Goal: Navigation & Orientation: Find specific page/section

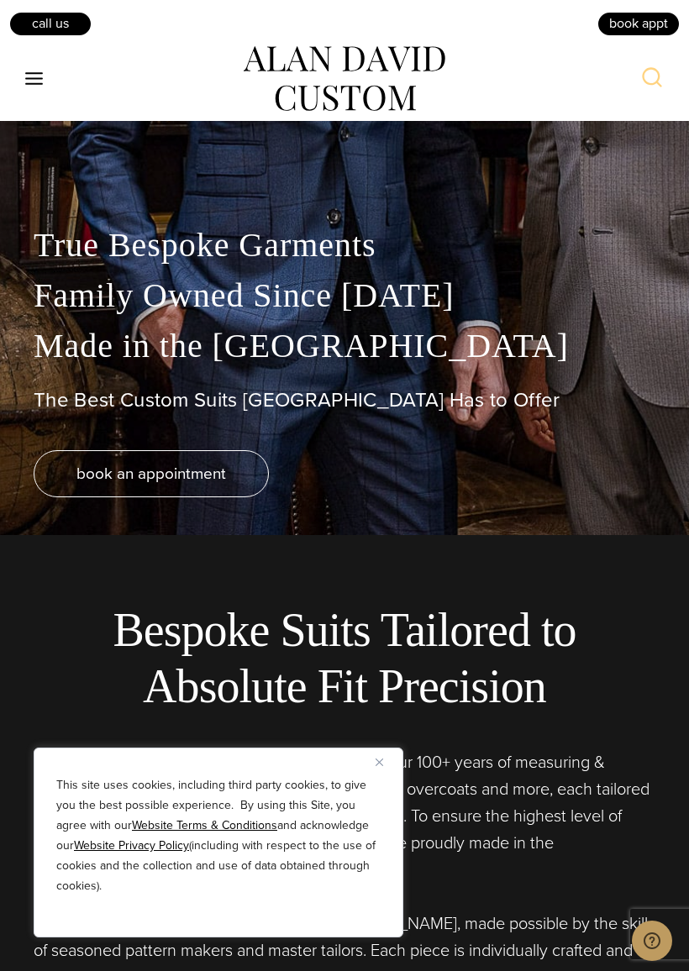
scroll to position [440, 0]
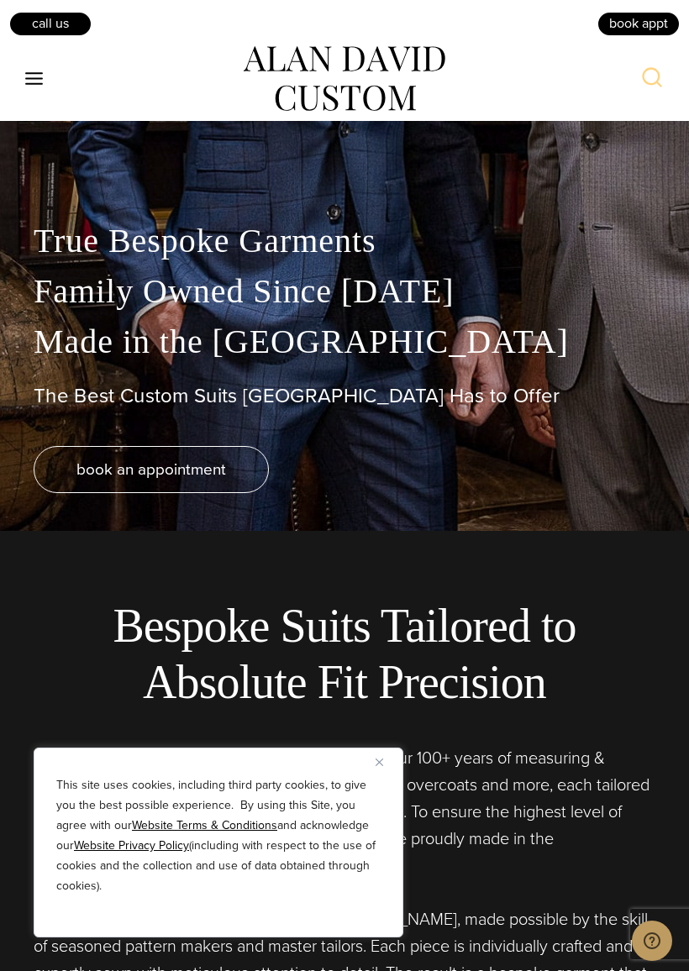
click at [391, 754] on button "Close" at bounding box center [386, 762] width 20 height 20
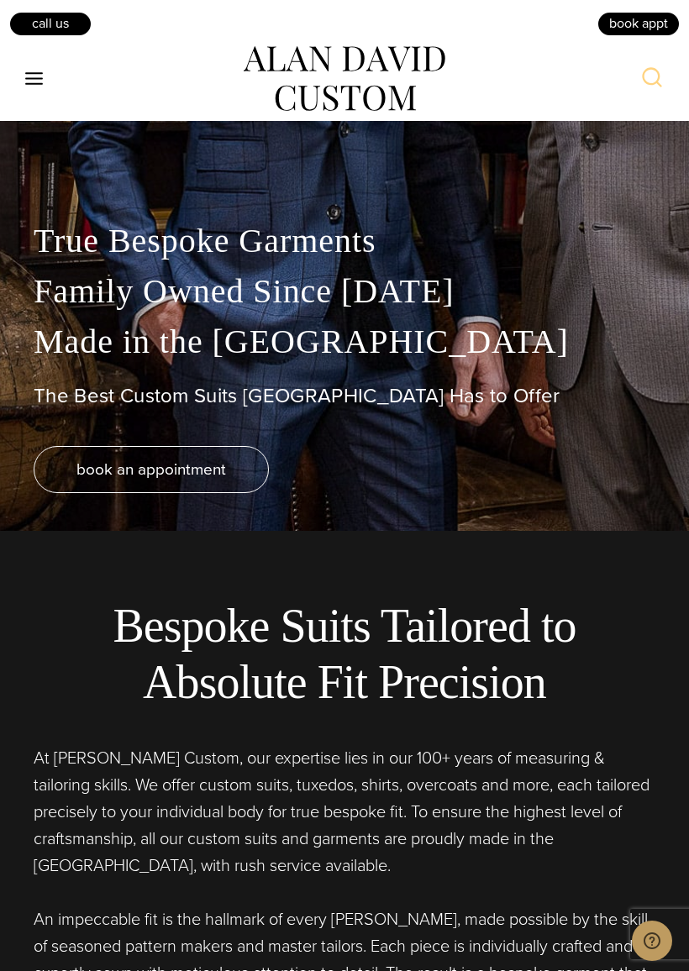
click at [38, 75] on icon "Toggle Menu" at bounding box center [34, 78] width 21 height 21
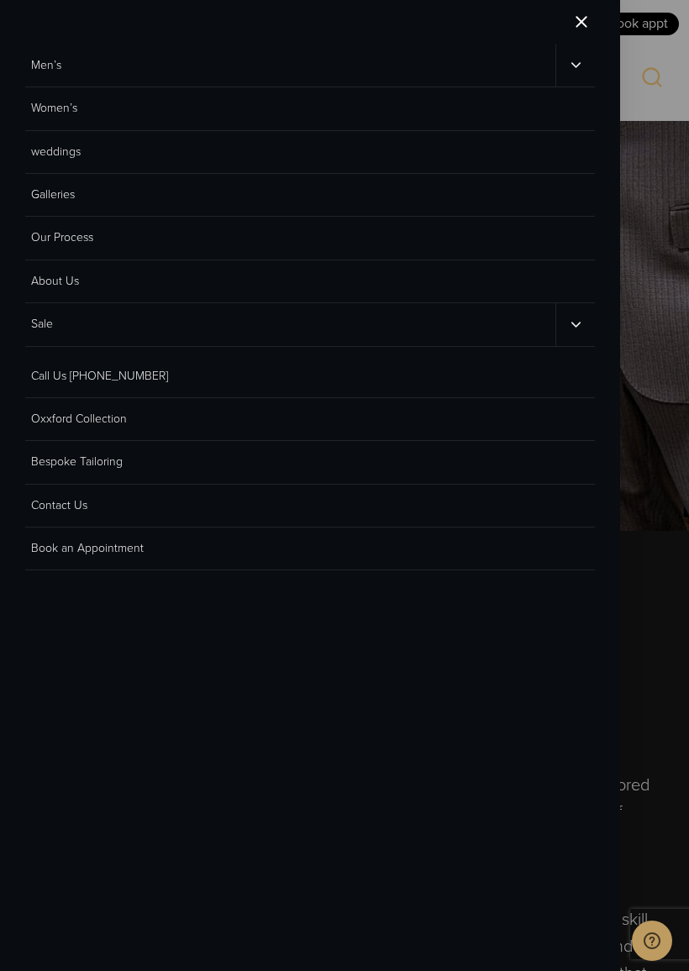
click at [64, 112] on link "Women’s" at bounding box center [310, 108] width 570 height 43
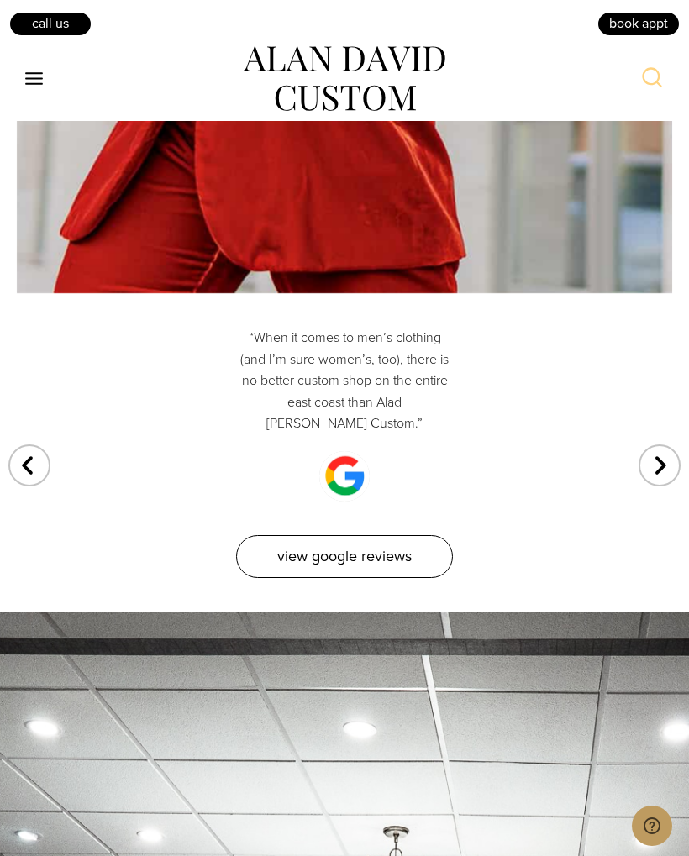
scroll to position [9032, 0]
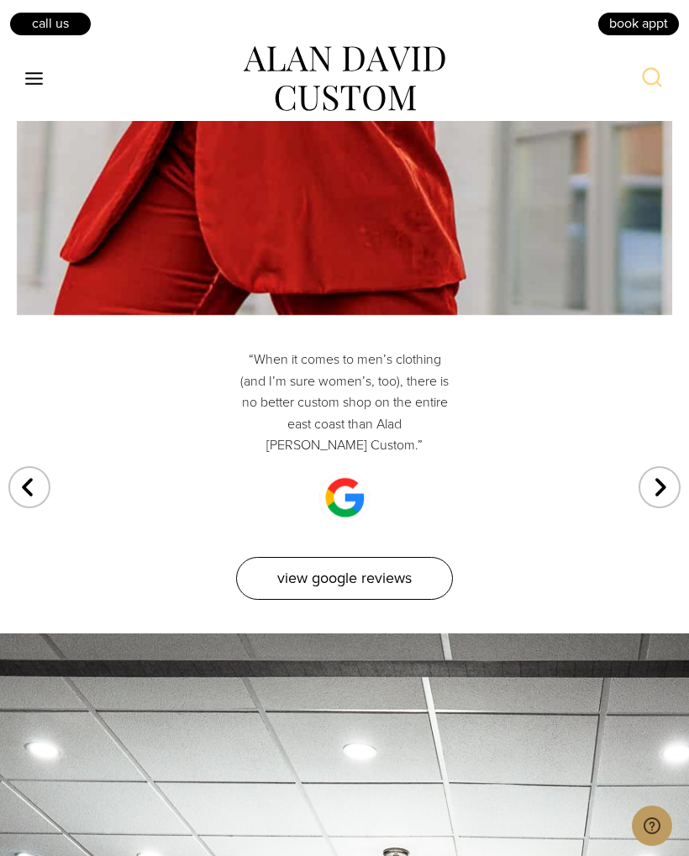
click at [281, 557] on link "View Google Reviews" at bounding box center [344, 578] width 217 height 43
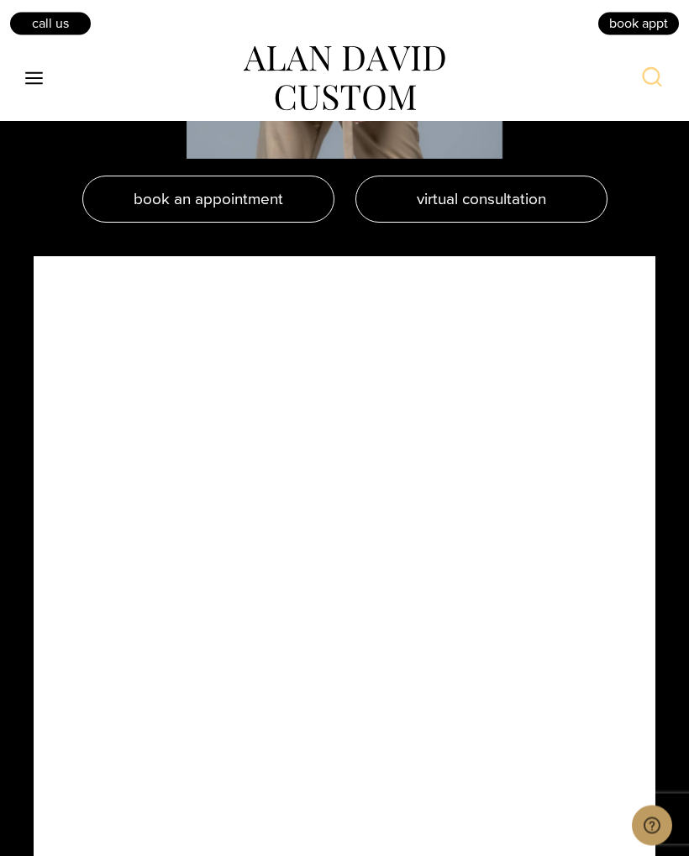
scroll to position [3888, 0]
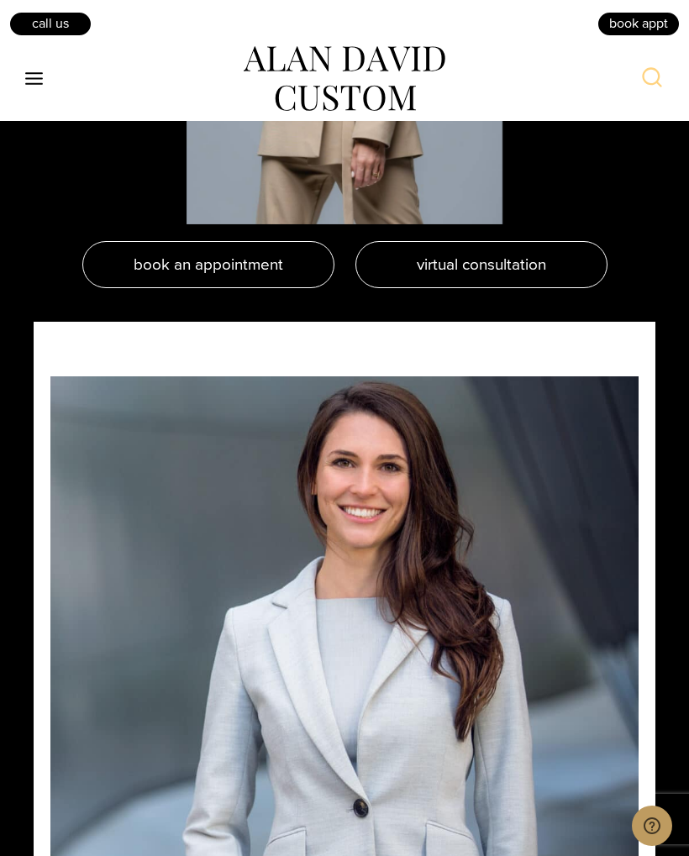
click at [29, 77] on icon "Open menu" at bounding box center [34, 78] width 18 height 13
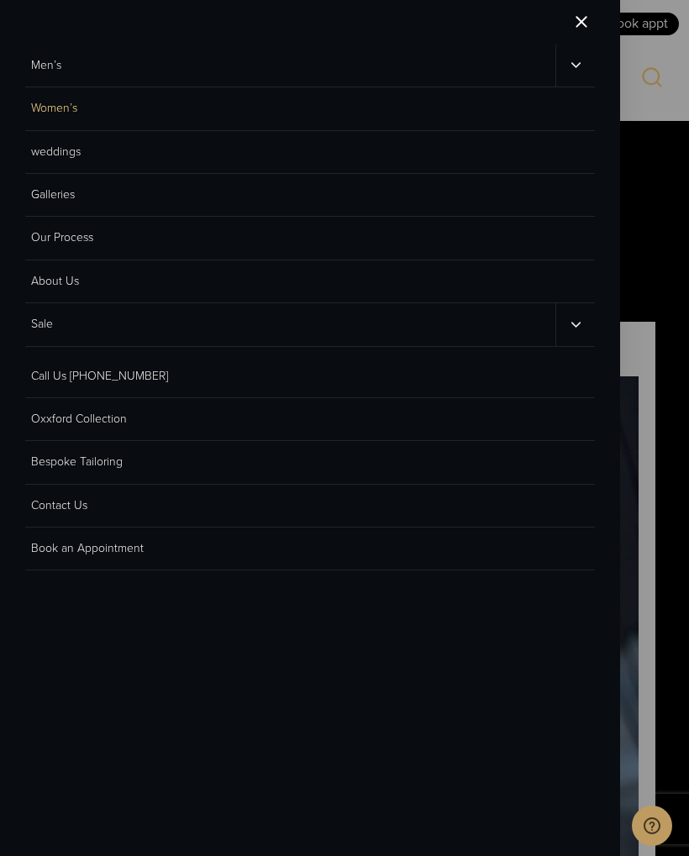
click at [49, 148] on link "weddings" at bounding box center [310, 152] width 570 height 43
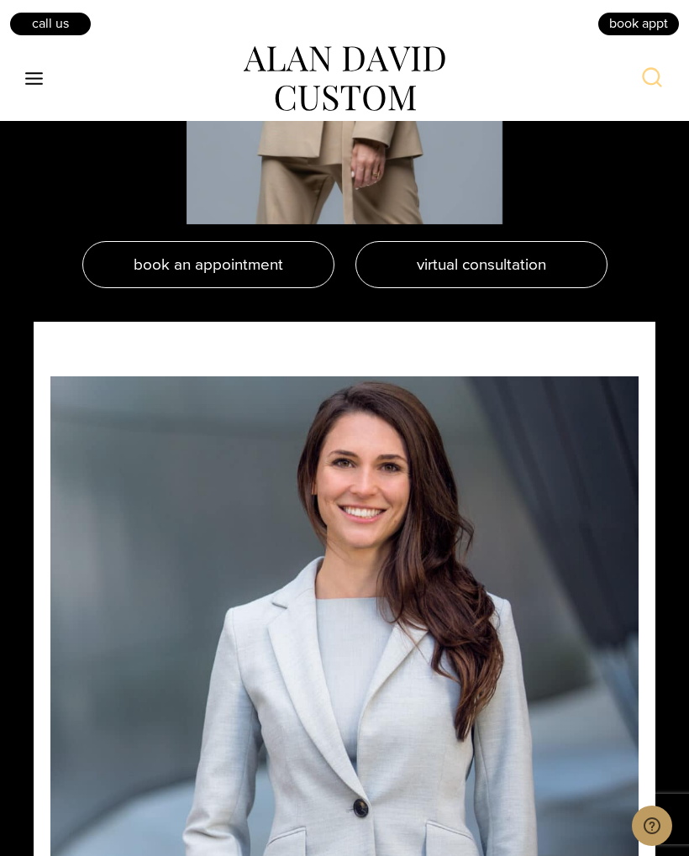
scroll to position [4246, 0]
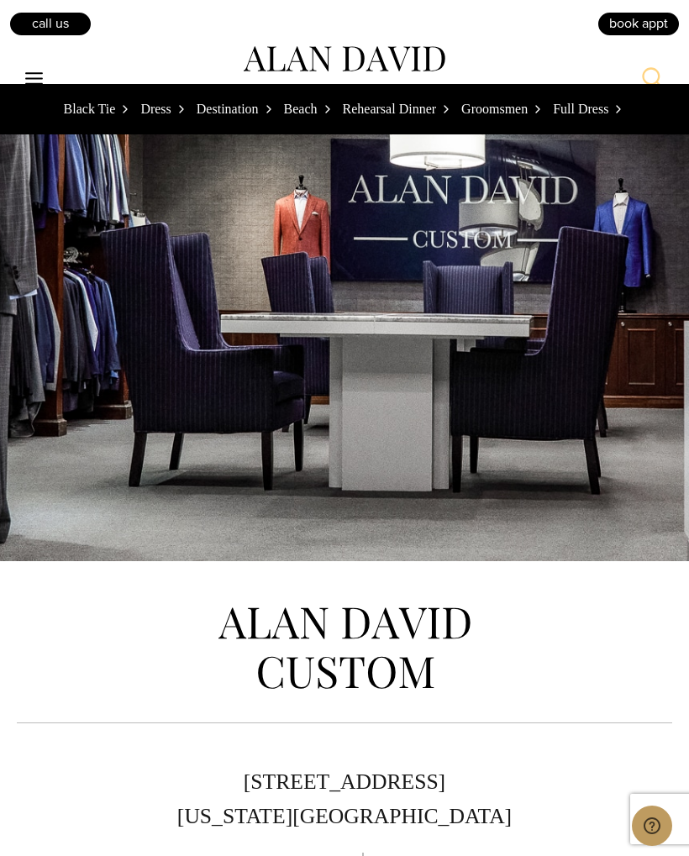
scroll to position [11505, 0]
